Goal: Obtain resource: Obtain resource

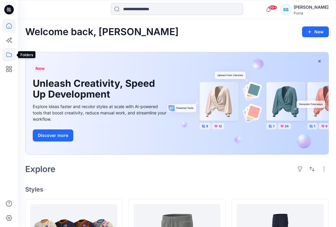
click at [13, 57] on icon at bounding box center [8, 54] width 13 height 13
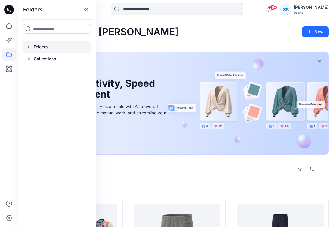
click at [36, 45] on div at bounding box center [57, 47] width 68 height 12
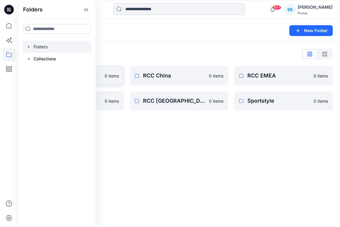
click at [118, 77] on p "0 items" at bounding box center [112, 76] width 14 height 6
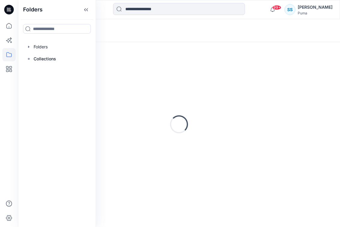
click at [118, 77] on div "Loading..." at bounding box center [179, 124] width 308 height 150
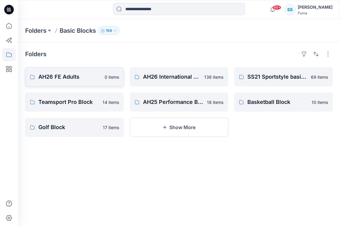
click at [70, 79] on p "AH26 FE Adults" at bounding box center [69, 77] width 63 height 8
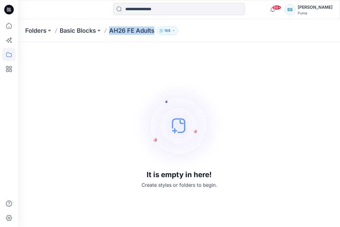
drag, startPoint x: 155, startPoint y: 26, endPoint x: 154, endPoint y: 32, distance: 6.1
click at [154, 32] on div "Folders Basic Blocks AH26 FE Adults 168" at bounding box center [179, 30] width 322 height 23
drag, startPoint x: 92, startPoint y: 23, endPoint x: 98, endPoint y: 30, distance: 9.2
click at [98, 30] on div "Folders Basic Blocks AH26 FE Adults 168" at bounding box center [179, 30] width 322 height 23
copy div "Basic Blocks"
